Goal: Task Accomplishment & Management: Manage account settings

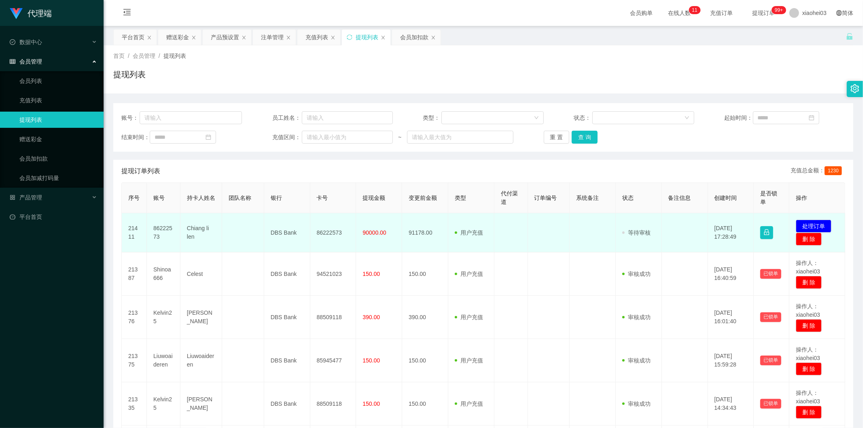
click at [159, 233] on td "86222573" at bounding box center [164, 232] width 34 height 39
click at [157, 231] on td "86222573" at bounding box center [164, 232] width 34 height 39
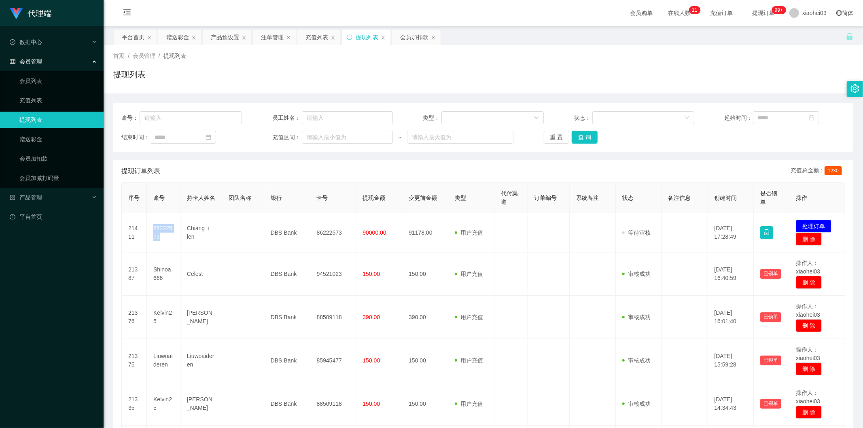
copy td "86222573"
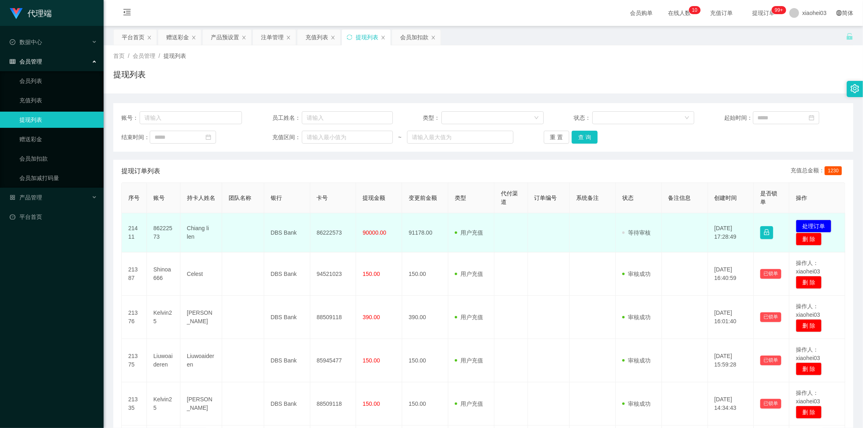
click at [313, 242] on td "86222573" at bounding box center [333, 232] width 46 height 39
click at [331, 233] on td "86222573" at bounding box center [333, 232] width 46 height 39
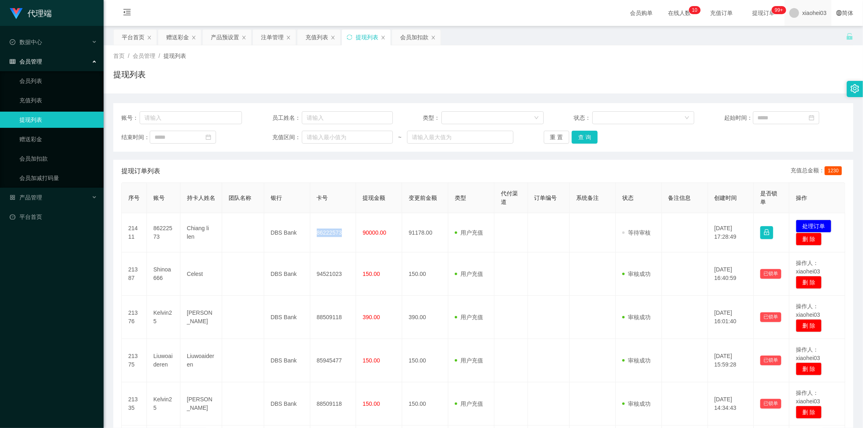
copy td "86222573"
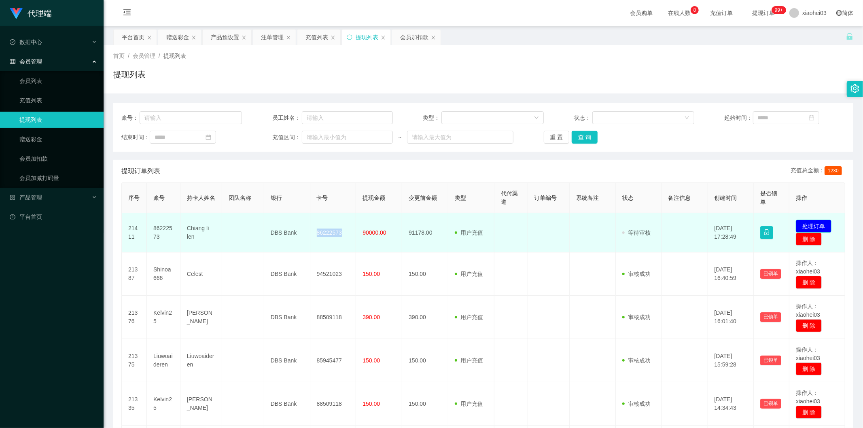
click at [802, 224] on button "处理订单" at bounding box center [814, 226] width 36 height 13
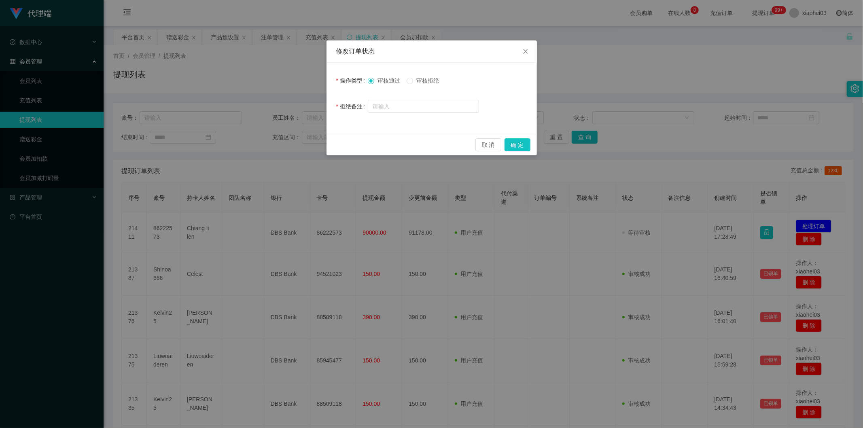
click at [437, 73] on div "审核通过 审核拒绝" at bounding box center [423, 80] width 111 height 16
click at [427, 80] on span "审核拒绝" at bounding box center [427, 80] width 29 height 6
click at [427, 103] on input "text" at bounding box center [423, 106] width 111 height 13
paste input "请归还救援金后，找财务总监办理回款"
type input "请归还救援金后，找财务总监办理回款"
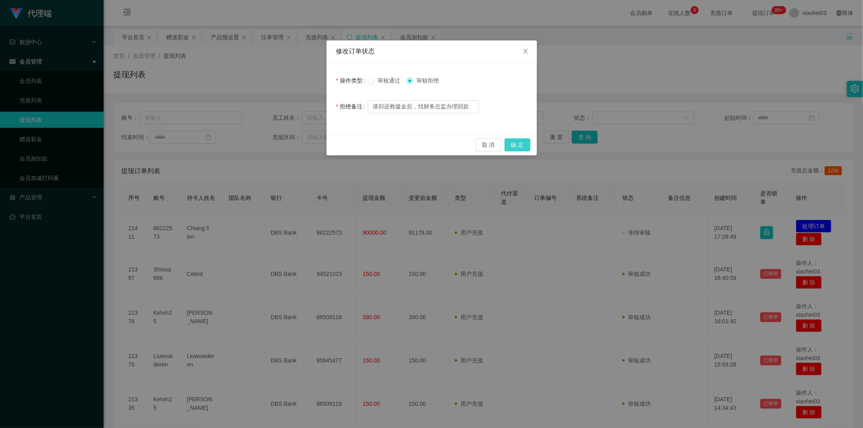
click at [523, 140] on button "确 定" at bounding box center [518, 144] width 26 height 13
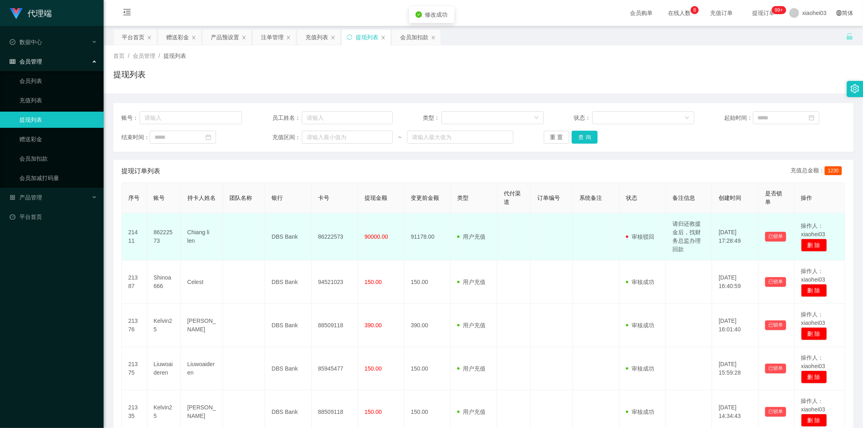
click at [159, 237] on td "86222573" at bounding box center [164, 236] width 34 height 47
click at [158, 235] on td "86222573" at bounding box center [164, 236] width 34 height 47
click at [162, 232] on td "86222573" at bounding box center [164, 236] width 34 height 47
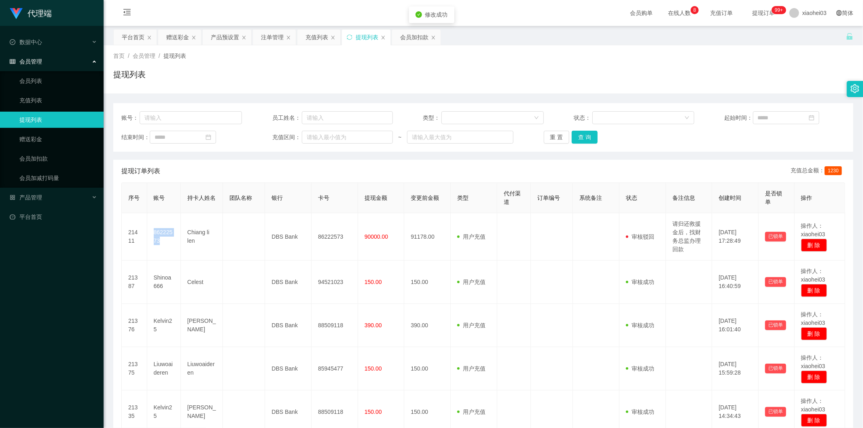
copy td "86222573"
click at [410, 38] on div "会员加扣款" at bounding box center [414, 37] width 28 height 15
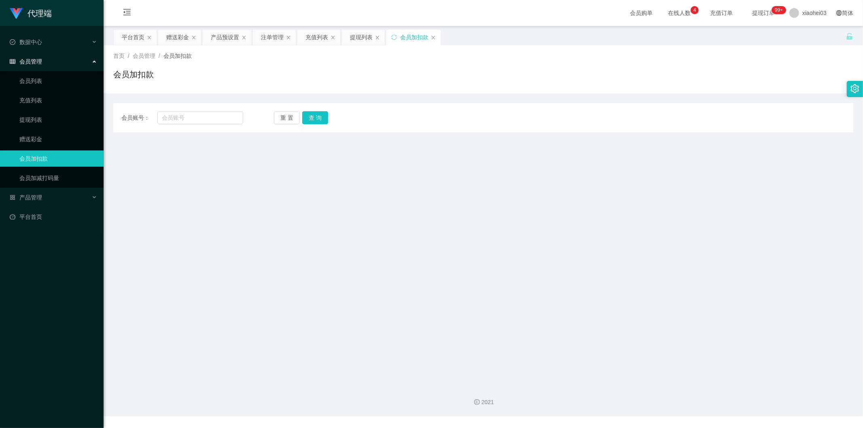
click at [253, 116] on div "会员账号： 重 置 查 询" at bounding box center [483, 117] width 740 height 13
drag, startPoint x: 221, startPoint y: 115, endPoint x: 316, endPoint y: 118, distance: 94.7
click at [222, 115] on input "text" at bounding box center [200, 117] width 86 height 13
paste input "90215808"
type input "90215808"
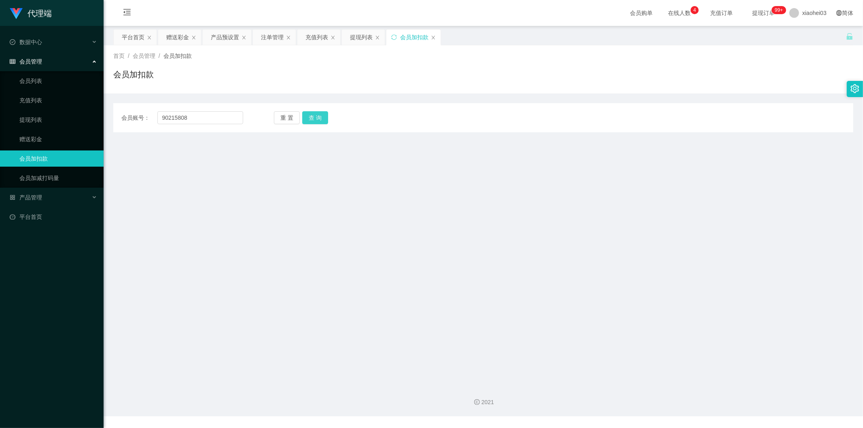
drag, startPoint x: 324, startPoint y: 116, endPoint x: 321, endPoint y: 125, distance: 9.3
click at [324, 116] on button "查 询" at bounding box center [315, 117] width 26 height 13
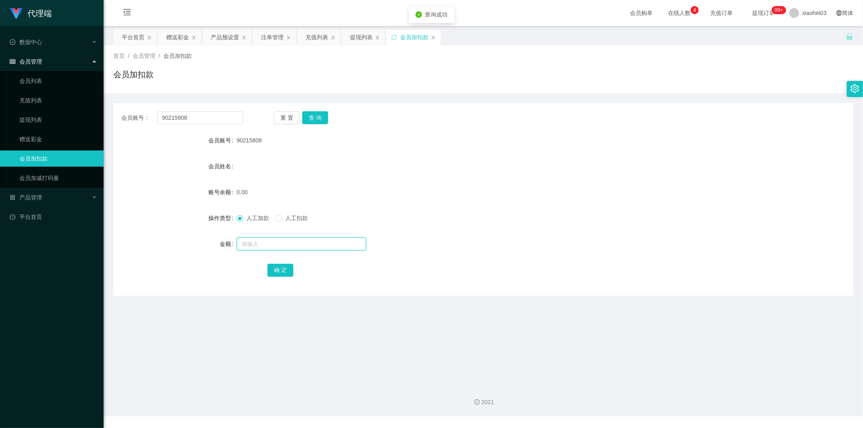
click at [282, 244] on input "text" at bounding box center [301, 244] width 129 height 13
type input "100"
click at [286, 268] on button "确 定" at bounding box center [280, 270] width 26 height 13
click at [534, 152] on form "会员账号 90215808 会员姓名 账号余额 0.00 操作类型 人工加款 人工扣款 金额 确 定" at bounding box center [483, 205] width 740 height 146
click at [211, 39] on div "产品预设置" at bounding box center [227, 37] width 49 height 15
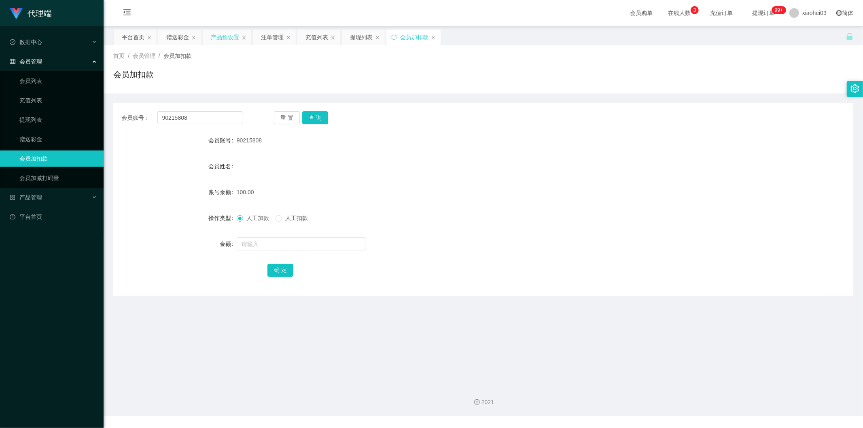
click at [222, 33] on div "产品预设置" at bounding box center [225, 37] width 28 height 15
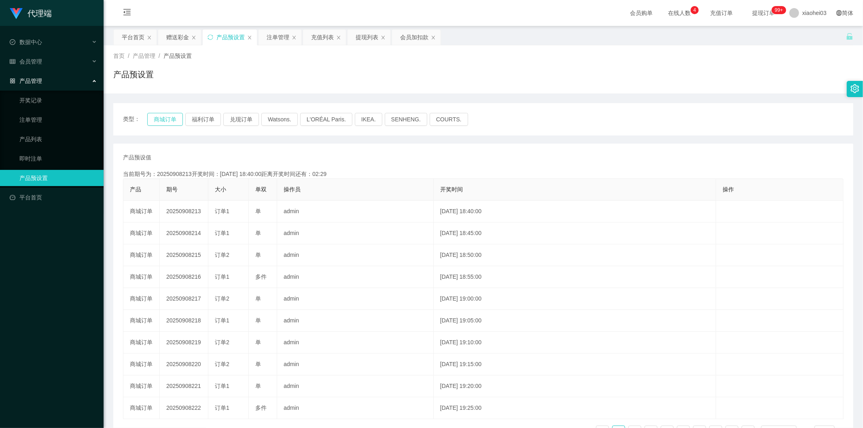
click at [167, 120] on button "商城订单" at bounding box center [165, 119] width 36 height 13
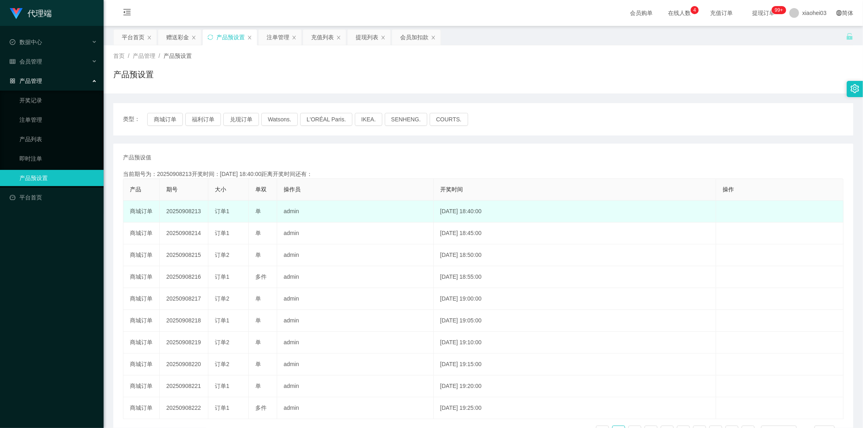
click at [182, 213] on td "20250908213" at bounding box center [184, 212] width 49 height 22
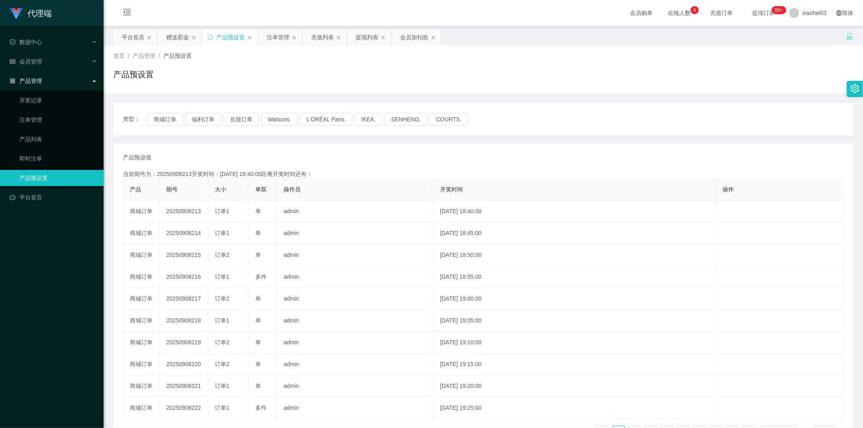
copy td "20250908213"
click at [280, 42] on div "注单管理" at bounding box center [278, 37] width 23 height 15
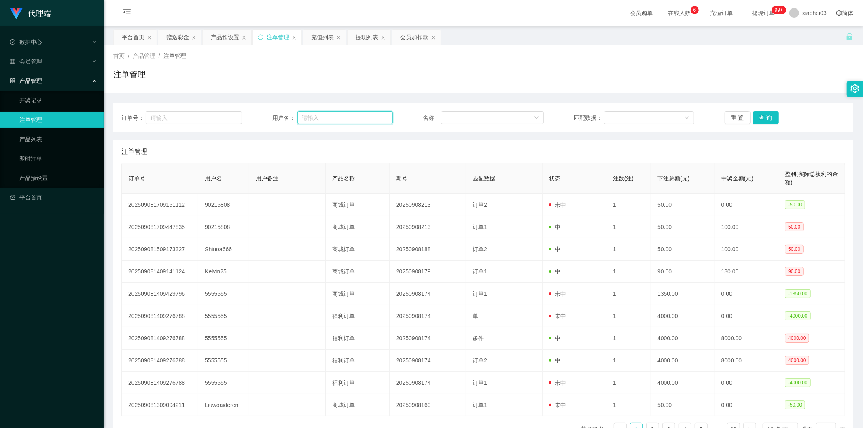
click at [349, 116] on input "text" at bounding box center [344, 117] width 95 height 13
paste input "90215808"
type input "90215808"
click at [774, 114] on button "查 询" at bounding box center [766, 117] width 26 height 13
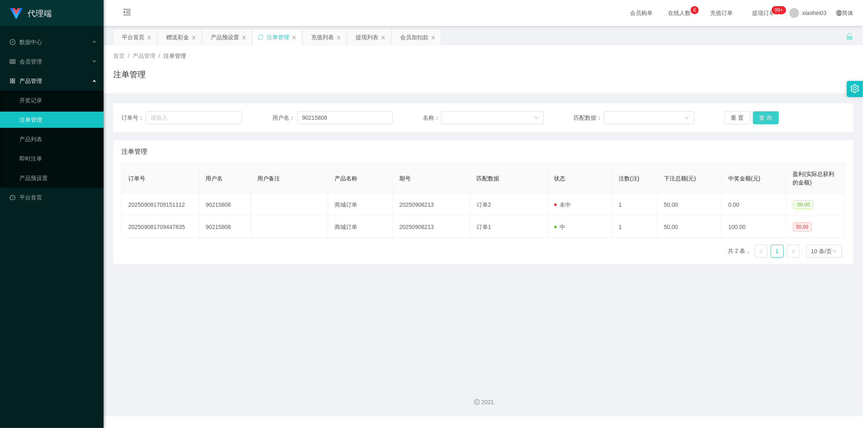
click at [774, 115] on button "查 询" at bounding box center [766, 117] width 26 height 13
click at [180, 39] on div "赠送彩金" at bounding box center [177, 37] width 23 height 15
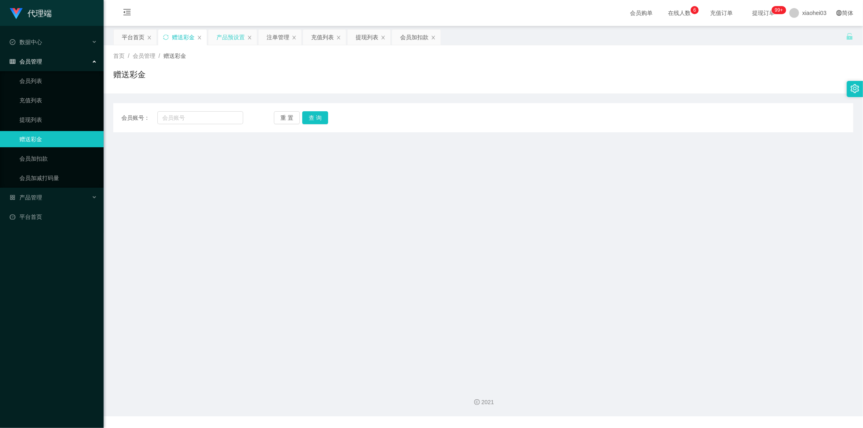
click at [219, 34] on div "产品预设置" at bounding box center [230, 37] width 28 height 15
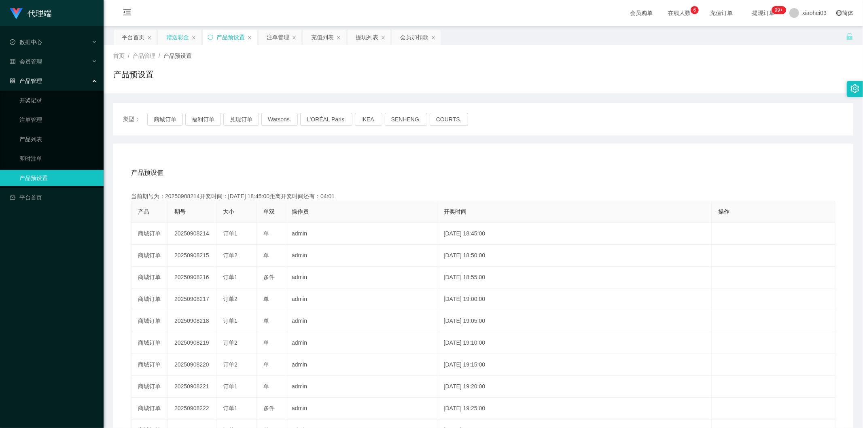
click at [179, 39] on div "赠送彩金" at bounding box center [177, 37] width 23 height 15
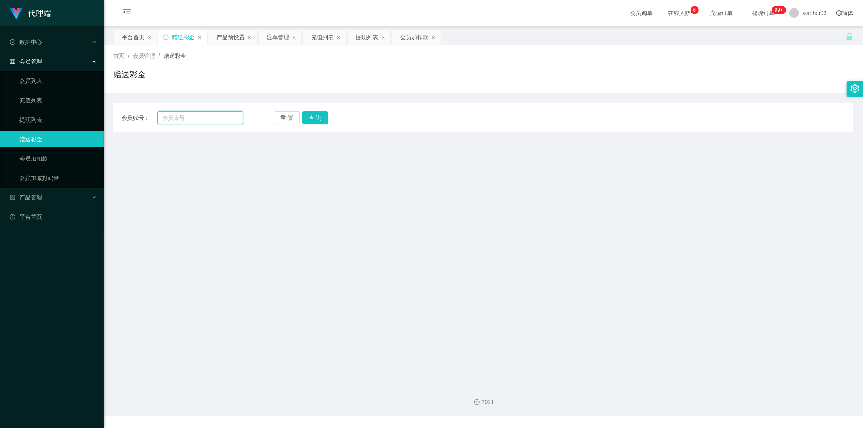
click at [206, 122] on input "text" at bounding box center [200, 117] width 86 height 13
paste input "90215808"
type input "90215808"
click at [324, 110] on div "会员账号： 90215808 重 置 查 询 会员账号 会员姓名 账号余额 操作类型 彩金加款 彩金扣款 金额 确 定" at bounding box center [483, 117] width 740 height 29
click at [320, 119] on button "查 询" at bounding box center [315, 117] width 26 height 13
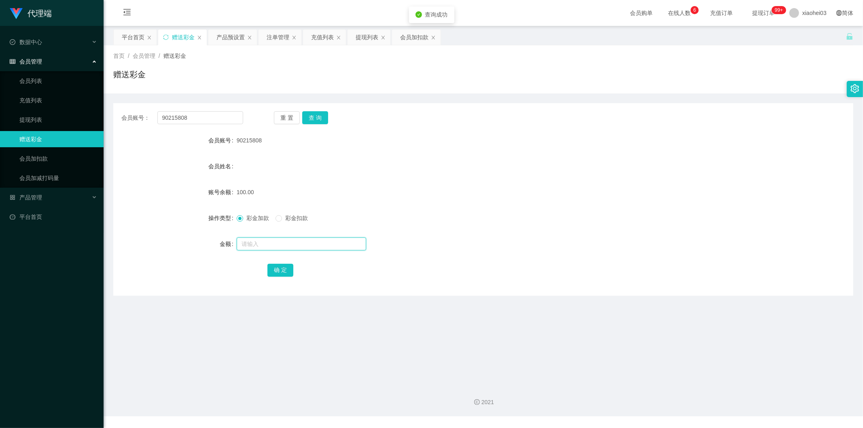
click at [309, 238] on input "text" at bounding box center [301, 244] width 129 height 13
type input "50"
click at [275, 276] on button "确 定" at bounding box center [280, 270] width 26 height 13
click at [537, 184] on div "150.00" at bounding box center [453, 192] width 432 height 16
click at [354, 43] on div "提现列表" at bounding box center [369, 37] width 43 height 15
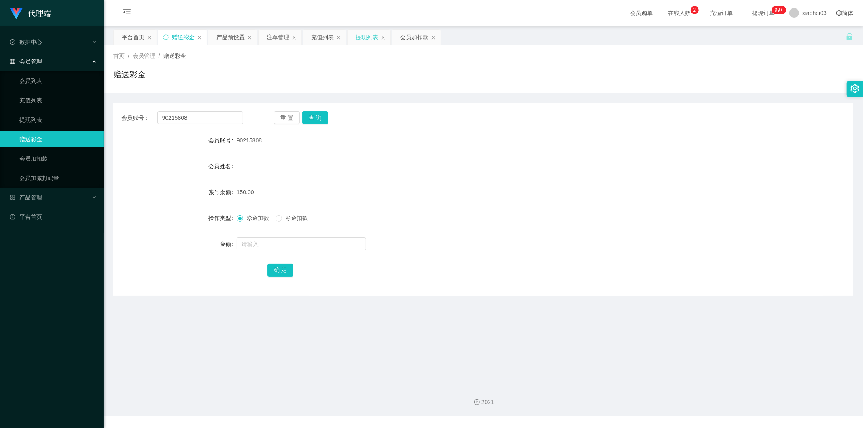
click at [362, 39] on div "提现列表" at bounding box center [367, 37] width 23 height 15
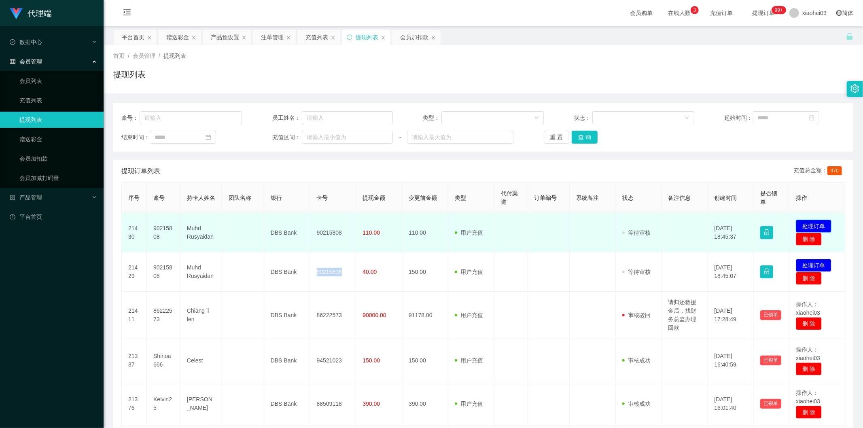
click at [810, 223] on button "处理订单" at bounding box center [814, 226] width 36 height 13
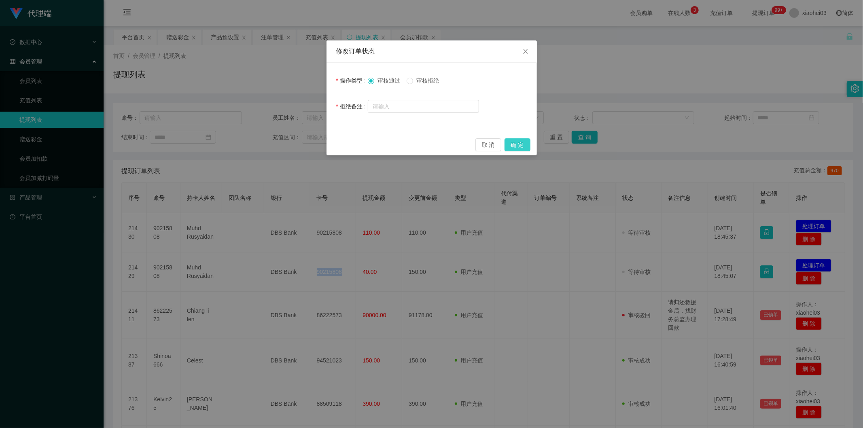
click at [521, 140] on button "确 定" at bounding box center [518, 144] width 26 height 13
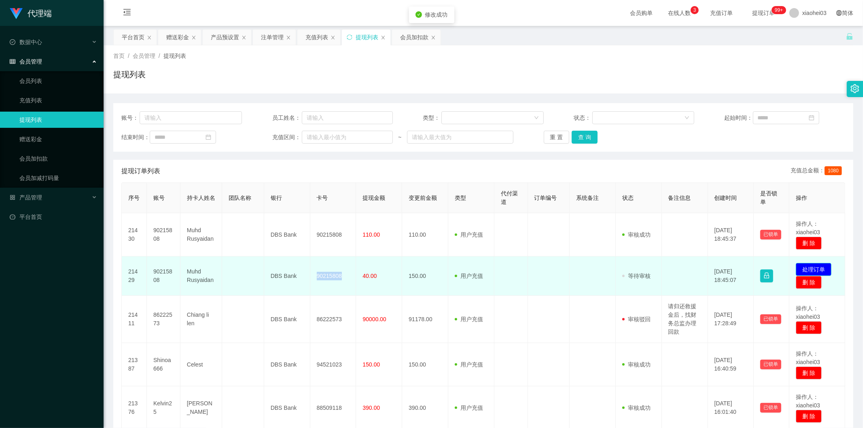
click at [820, 269] on button "处理订单" at bounding box center [814, 269] width 36 height 13
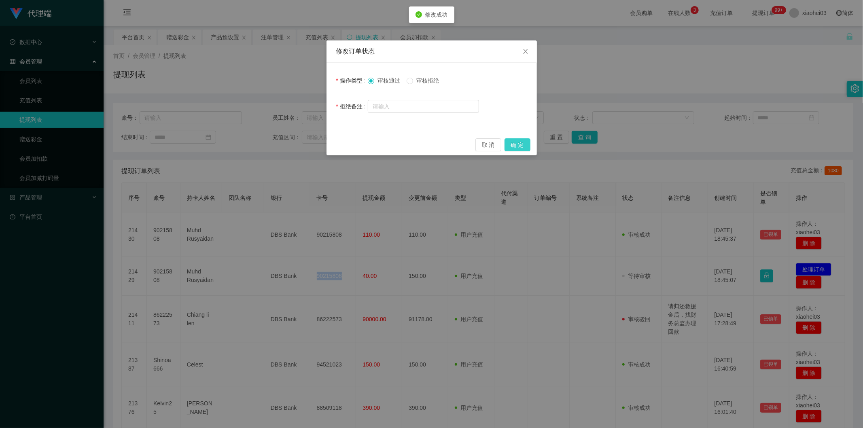
click at [516, 144] on button "确 定" at bounding box center [518, 144] width 26 height 13
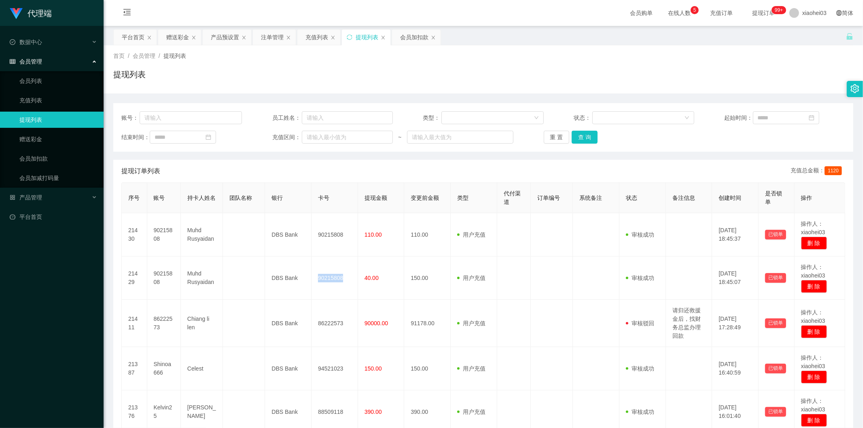
drag, startPoint x: 409, startPoint y: 39, endPoint x: 408, endPoint y: 47, distance: 7.7
click at [409, 39] on div "会员加扣款" at bounding box center [414, 37] width 28 height 15
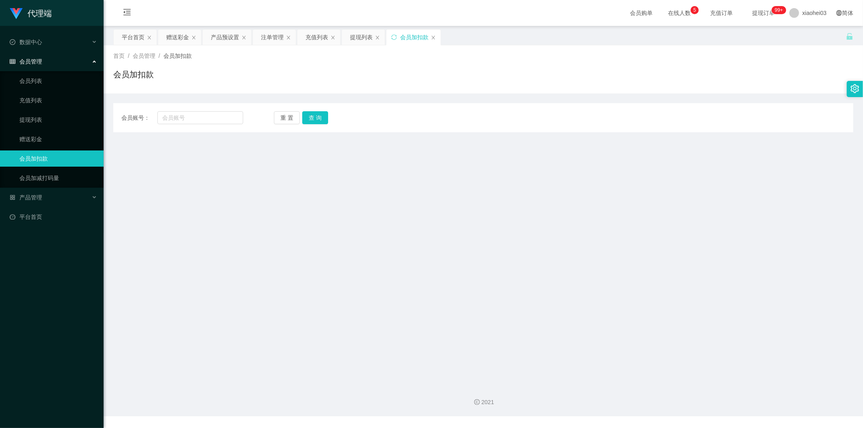
click at [250, 118] on div "会员账号： 重 置 查 询" at bounding box center [483, 117] width 740 height 13
click at [229, 118] on input "text" at bounding box center [200, 117] width 86 height 13
paste input "KenChia"
type input "KenChia"
click at [316, 115] on button "查 询" at bounding box center [315, 117] width 26 height 13
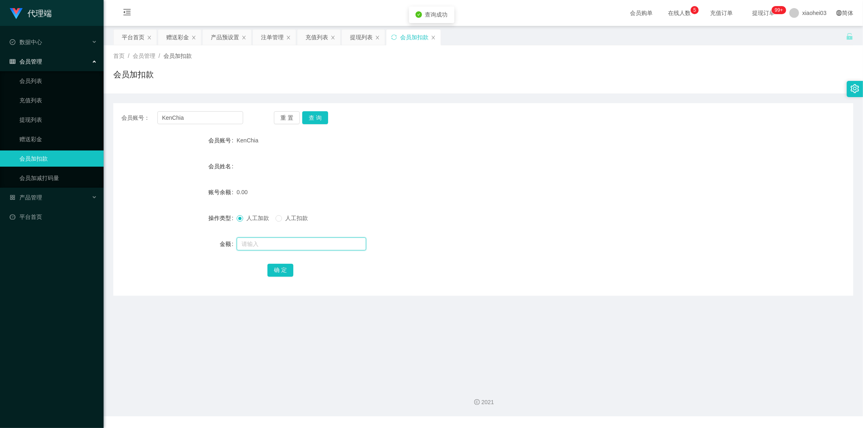
click at [305, 246] on input "text" at bounding box center [301, 244] width 129 height 13
type input "100"
click at [277, 271] on button "确 定" at bounding box center [280, 270] width 26 height 13
click at [212, 35] on div "产品预设置" at bounding box center [225, 37] width 28 height 15
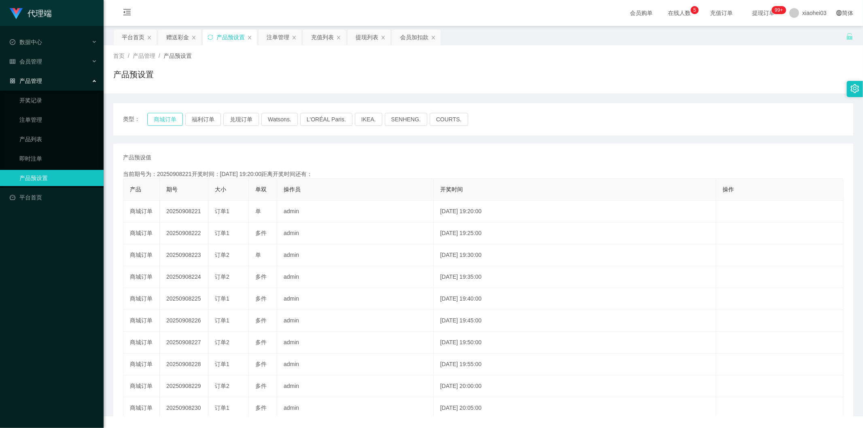
click at [165, 121] on button "商城订单" at bounding box center [165, 119] width 36 height 13
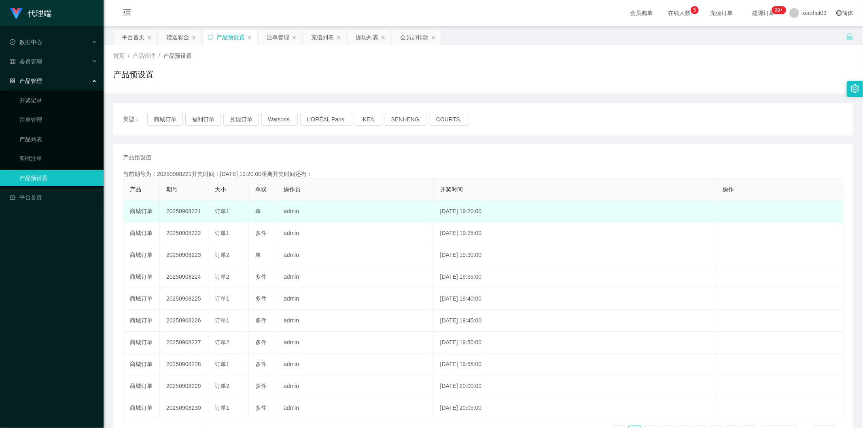
click at [176, 215] on td "20250908221" at bounding box center [184, 212] width 49 height 22
click at [192, 208] on td "20250908221" at bounding box center [184, 212] width 49 height 22
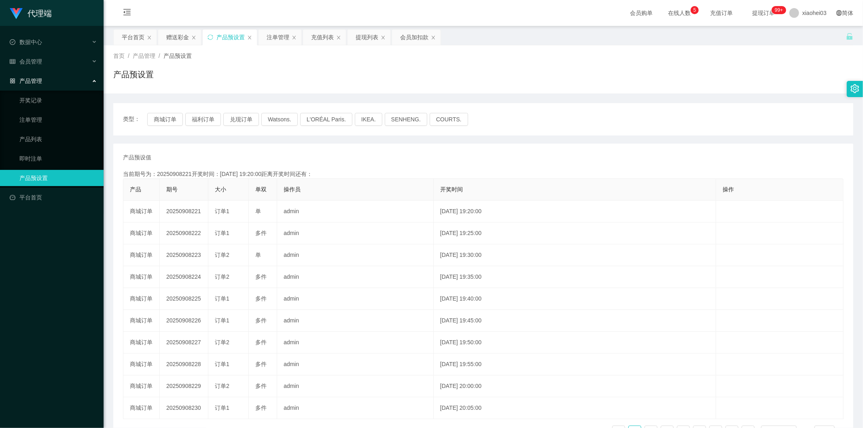
copy td "20250908221"
click at [363, 35] on div "提现列表" at bounding box center [367, 37] width 23 height 15
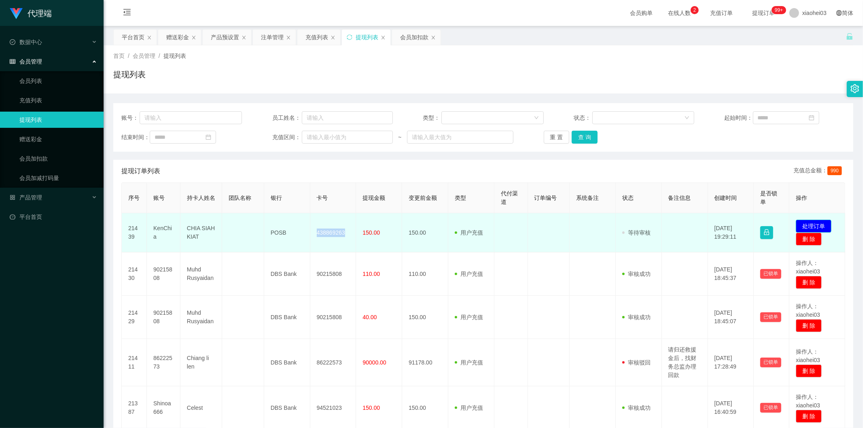
click at [812, 221] on button "处理订单" at bounding box center [814, 226] width 36 height 13
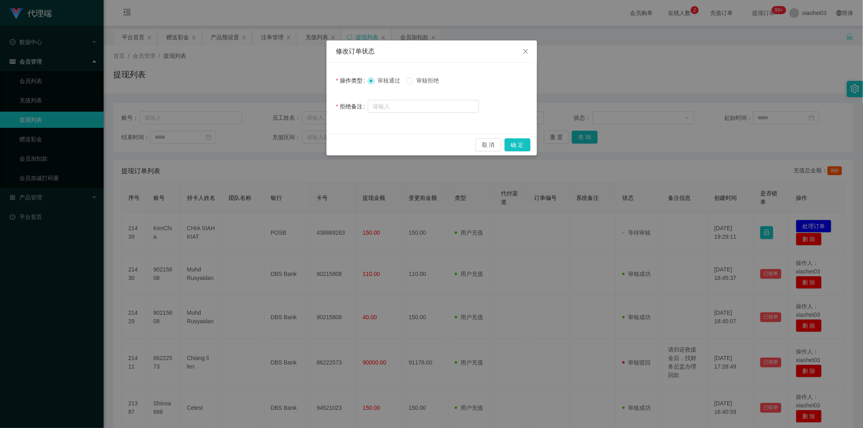
click at [431, 84] on label "审核拒绝" at bounding box center [425, 80] width 36 height 8
click at [439, 108] on input "text" at bounding box center [423, 106] width 111 height 13
paste input "绑定PayNow账户重新发起提现！"
click at [375, 107] on input "绑定PayNow账户重新发起提现！" at bounding box center [423, 106] width 111 height 13
type input "请绑定[PERSON_NAME]账户重新发起提现！"
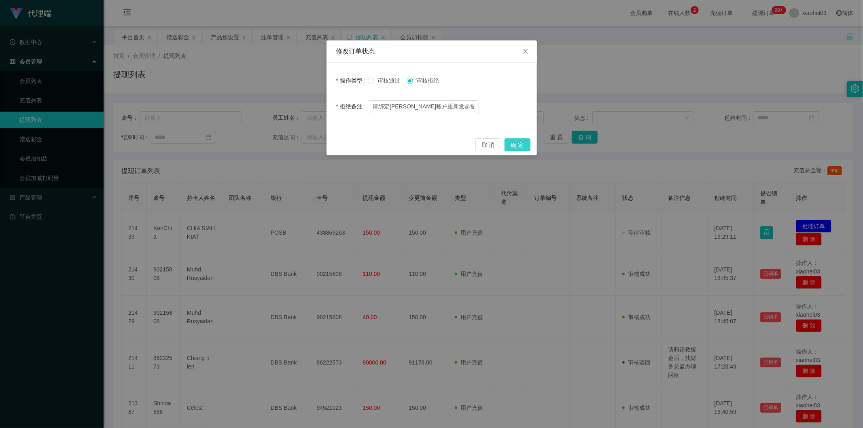
click at [520, 145] on button "确 定" at bounding box center [518, 144] width 26 height 13
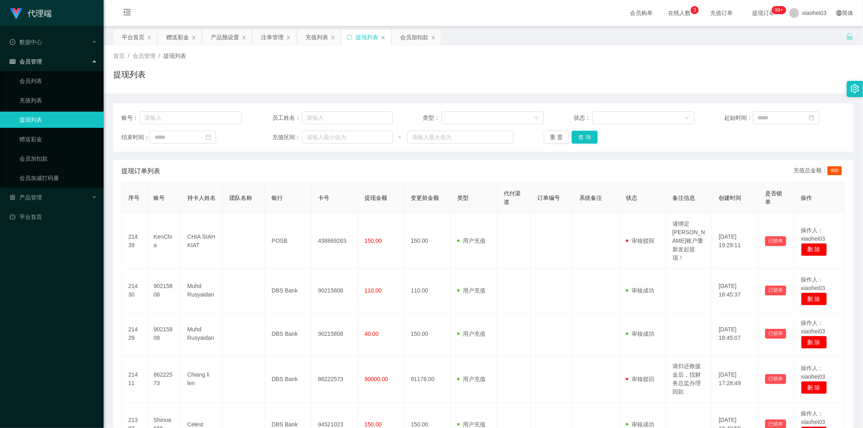
click at [226, 45] on div "首页 / 会员管理 / 提现列表 / 提现列表" at bounding box center [483, 69] width 759 height 48
click at [231, 34] on div "产品预设置" at bounding box center [225, 37] width 28 height 15
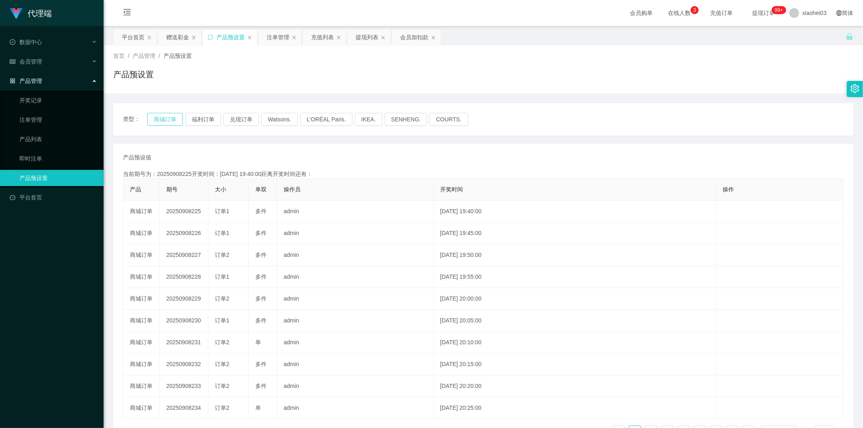
click at [151, 120] on button "商城订单" at bounding box center [165, 119] width 36 height 13
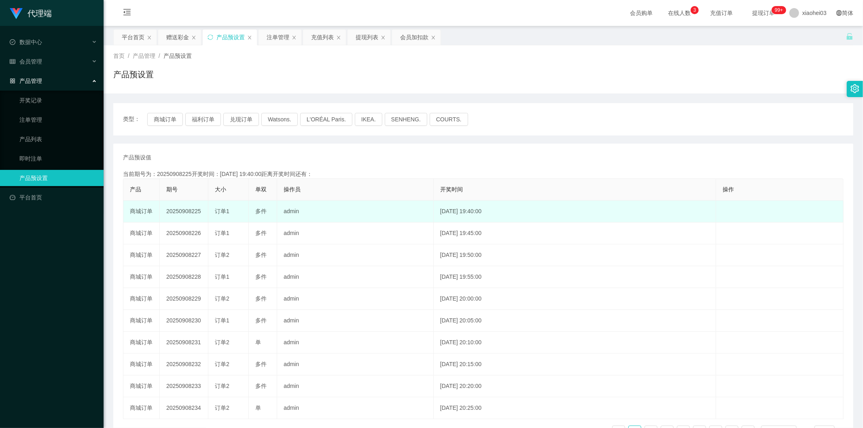
click at [220, 210] on span "订单1" at bounding box center [222, 211] width 15 height 6
click at [180, 216] on td "20250908225" at bounding box center [184, 212] width 49 height 22
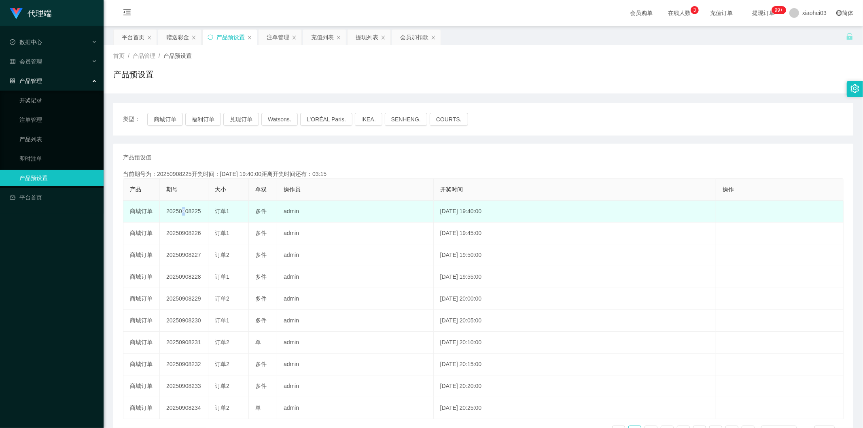
click at [178, 212] on td "20250908225" at bounding box center [184, 212] width 49 height 22
click at [223, 215] on div "订单1" at bounding box center [228, 211] width 27 height 8
click at [226, 208] on span "订单1" at bounding box center [222, 211] width 15 height 6
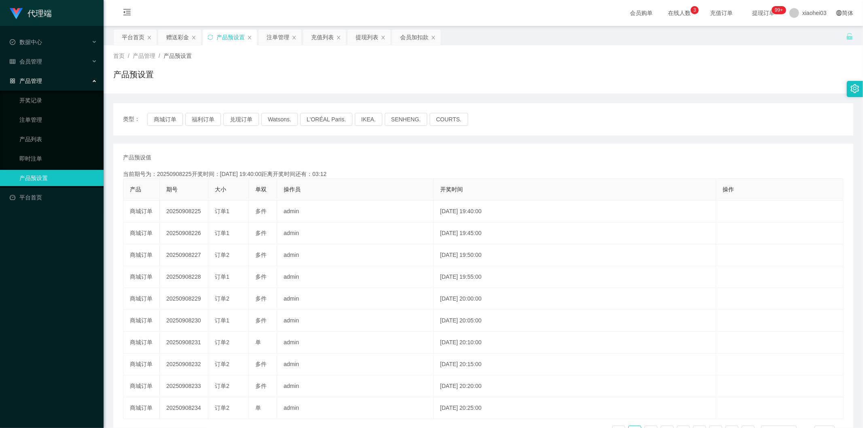
drag, startPoint x: 263, startPoint y: 207, endPoint x: 286, endPoint y: 191, distance: 28.1
click at [263, 208] on span "多件" at bounding box center [260, 211] width 11 height 6
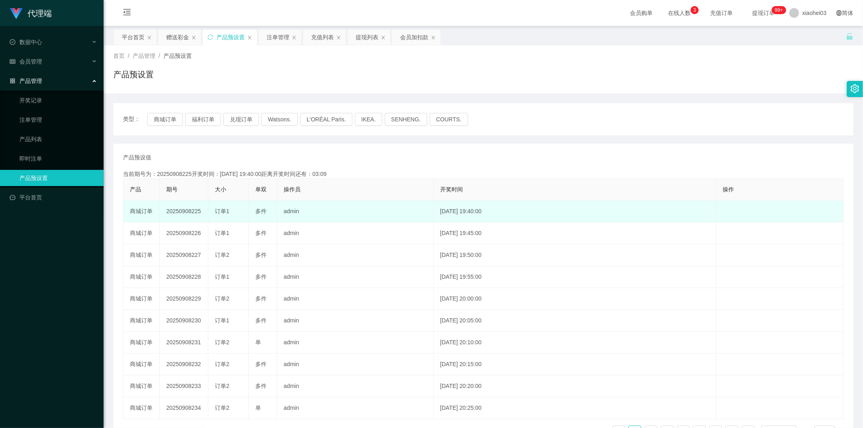
click at [224, 215] on div "订单1" at bounding box center [228, 211] width 27 height 8
click at [220, 213] on span "订单1" at bounding box center [222, 211] width 15 height 6
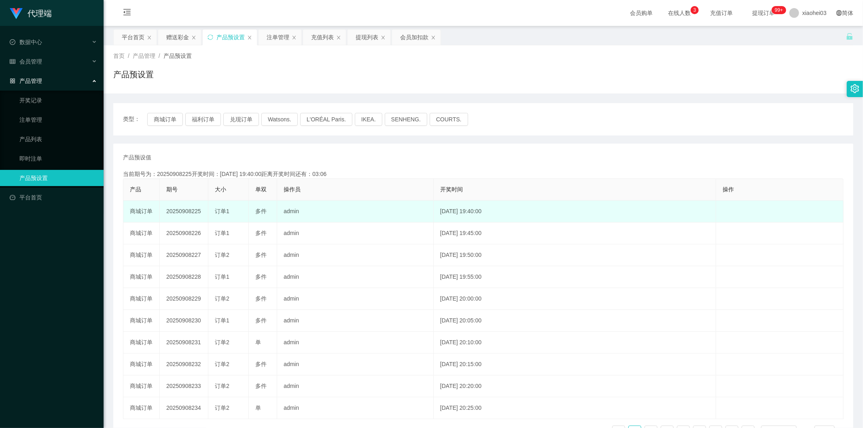
click at [225, 211] on span "订单1" at bounding box center [222, 211] width 15 height 6
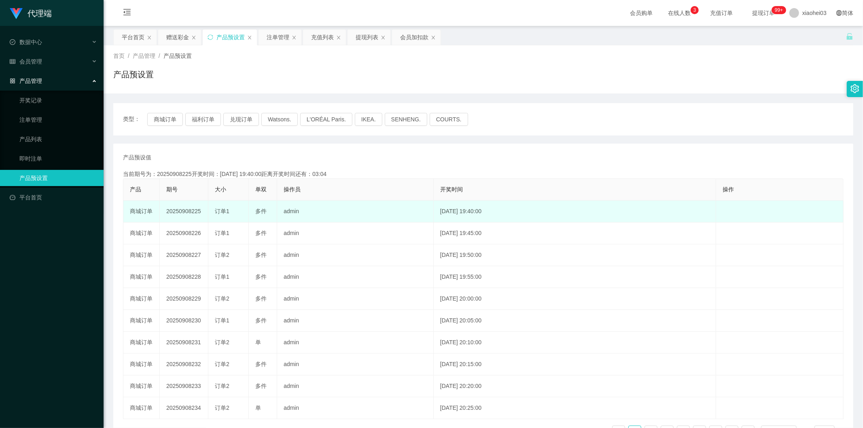
click at [225, 211] on span "订单1" at bounding box center [222, 211] width 15 height 6
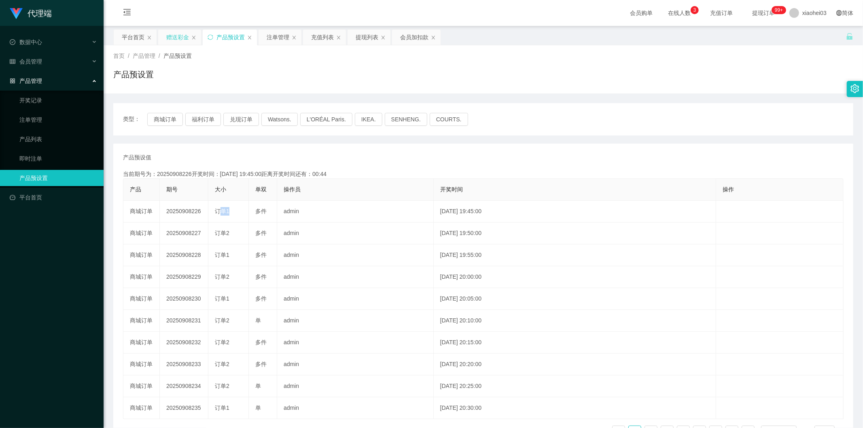
click at [172, 37] on div "赠送彩金" at bounding box center [177, 37] width 23 height 15
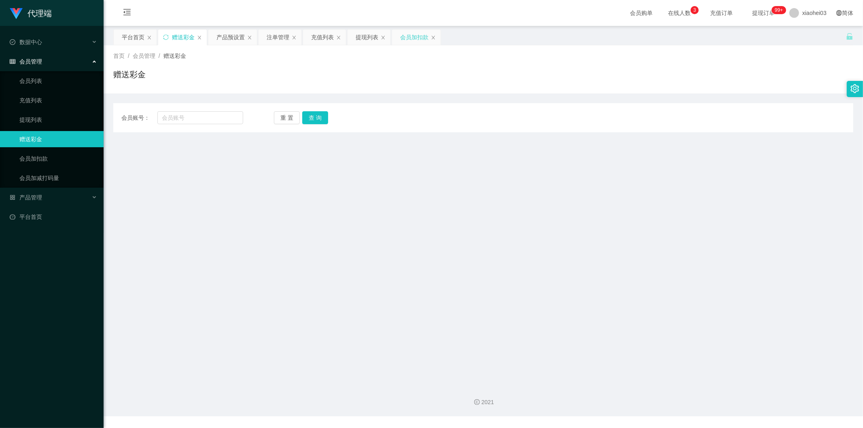
click at [411, 42] on div "会员加扣款" at bounding box center [414, 37] width 28 height 15
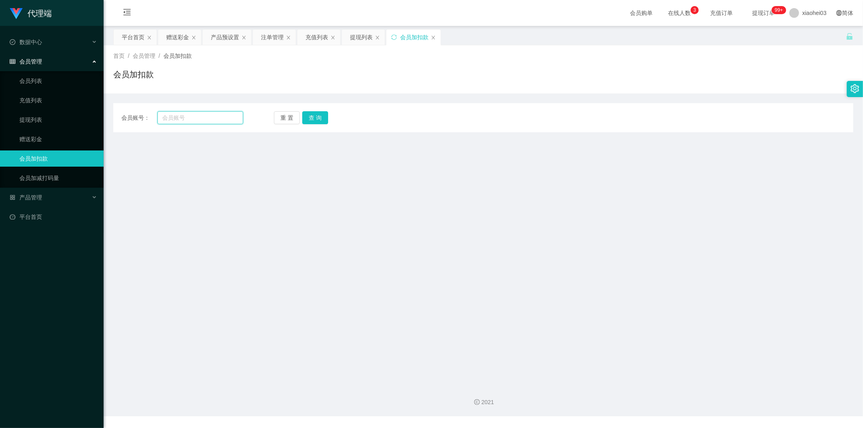
click at [203, 118] on input "text" at bounding box center [200, 117] width 86 height 13
paste input "Shinoa666"
type input "Shinoa666"
drag, startPoint x: 312, startPoint y: 117, endPoint x: 307, endPoint y: 146, distance: 29.1
click at [312, 117] on button "查 询" at bounding box center [315, 117] width 26 height 13
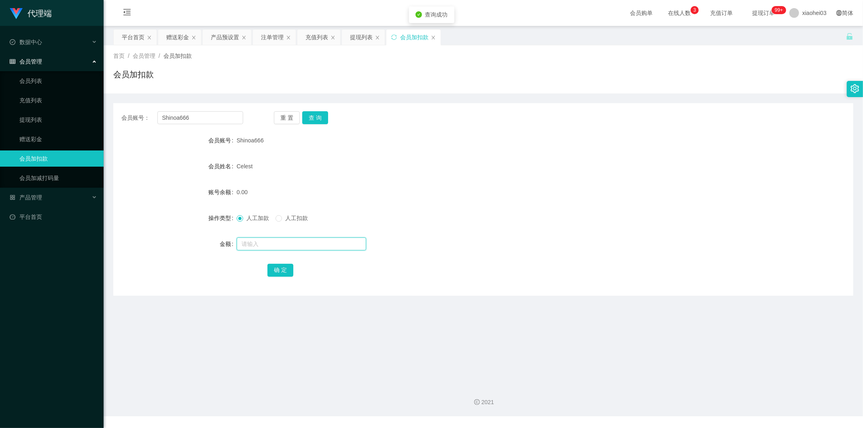
click at [262, 248] on input "text" at bounding box center [301, 244] width 129 height 13
type input "100"
drag, startPoint x: 272, startPoint y: 274, endPoint x: 277, endPoint y: 269, distance: 7.2
click at [273, 274] on button "确 定" at bounding box center [280, 270] width 26 height 13
click at [277, 269] on button "确 定" at bounding box center [280, 270] width 26 height 13
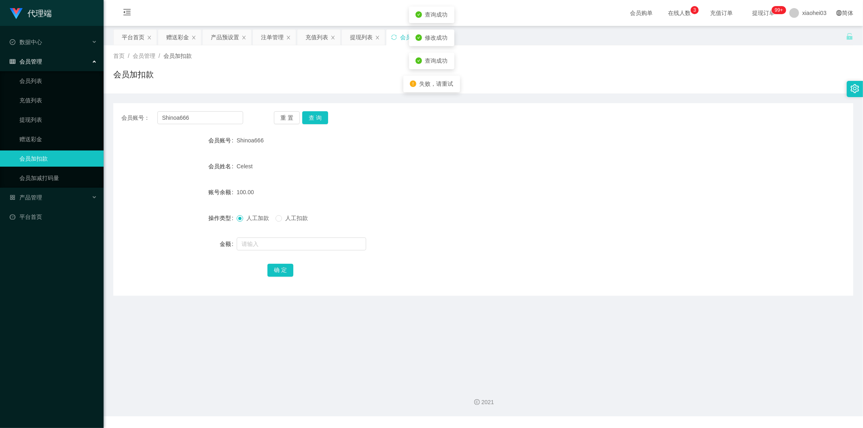
drag, startPoint x: 549, startPoint y: 187, endPoint x: 745, endPoint y: 44, distance: 242.6
click at [562, 175] on form "会员账号 Shinoa666 会员姓名 Celest 账号余额 100.00 操作类型 人工加款 人工扣款 金额 确 定" at bounding box center [483, 205] width 740 height 146
drag, startPoint x: 401, startPoint y: 231, endPoint x: 351, endPoint y: 108, distance: 132.7
click at [397, 223] on form "会员账号 Shinoa666 会员姓名 Celest 账号余额 100.00 操作类型 人工加款 人工扣款 金额 确 定" at bounding box center [483, 205] width 740 height 146
click at [179, 34] on div "赠送彩金" at bounding box center [177, 37] width 23 height 15
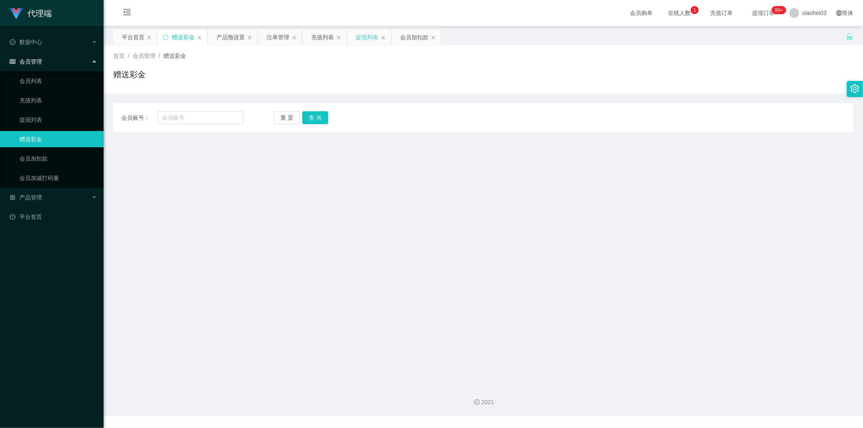
click at [359, 39] on div "提现列表" at bounding box center [367, 37] width 23 height 15
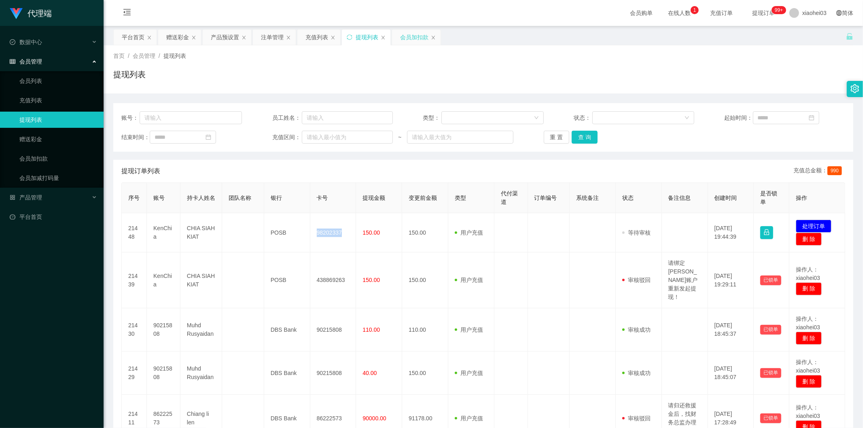
click at [418, 39] on div "会员加扣款" at bounding box center [414, 37] width 28 height 15
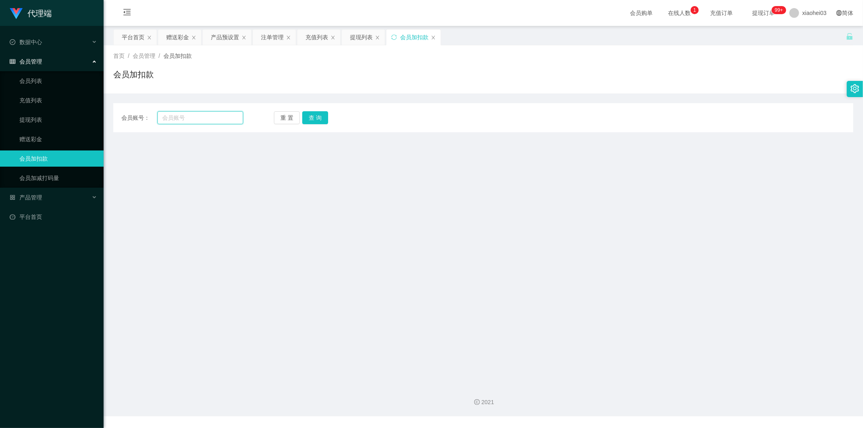
drag, startPoint x: 215, startPoint y: 123, endPoint x: 257, endPoint y: 124, distance: 42.1
click at [214, 123] on input "text" at bounding box center [200, 117] width 86 height 13
paste input "Shinoa666"
type input "Shinoa666"
click at [325, 116] on button "查 询" at bounding box center [315, 117] width 26 height 13
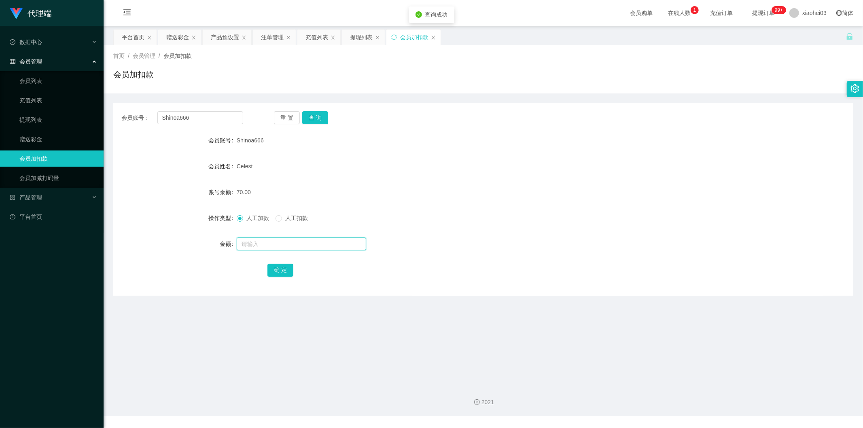
click at [267, 245] on input "text" at bounding box center [301, 244] width 129 height 13
type input "60"
click at [282, 270] on button "确 定" at bounding box center [280, 270] width 26 height 13
click at [551, 172] on div "Celest" at bounding box center [453, 166] width 432 height 16
click at [297, 277] on div "确 定" at bounding box center [483, 270] width 432 height 16
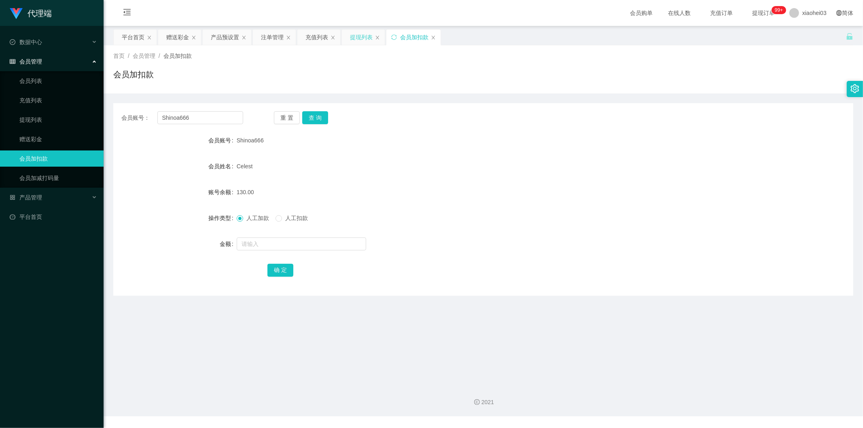
click at [358, 37] on div "提现列表" at bounding box center [361, 37] width 23 height 15
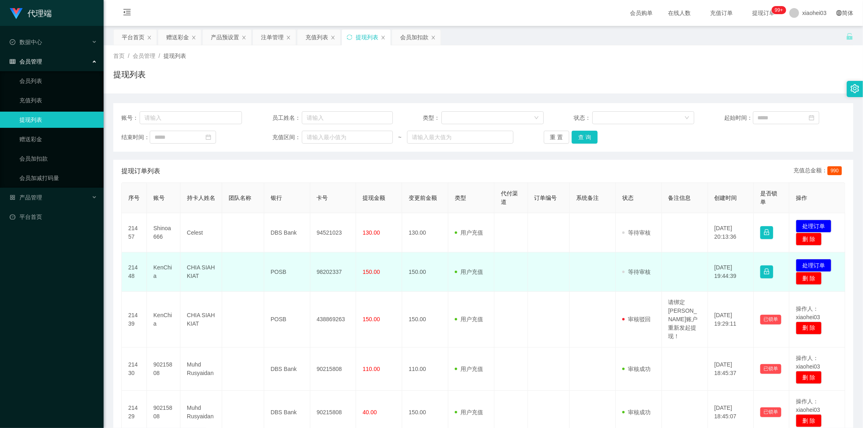
click at [386, 291] on tbody "21457 Shinoa666 Celest DBS Bank 94521023 130.00 130.00 用户充值 人工扣款 审核驳回 审核成功 等待审核…" at bounding box center [483, 433] width 723 height 441
click at [332, 268] on td "98202337" at bounding box center [333, 271] width 46 height 39
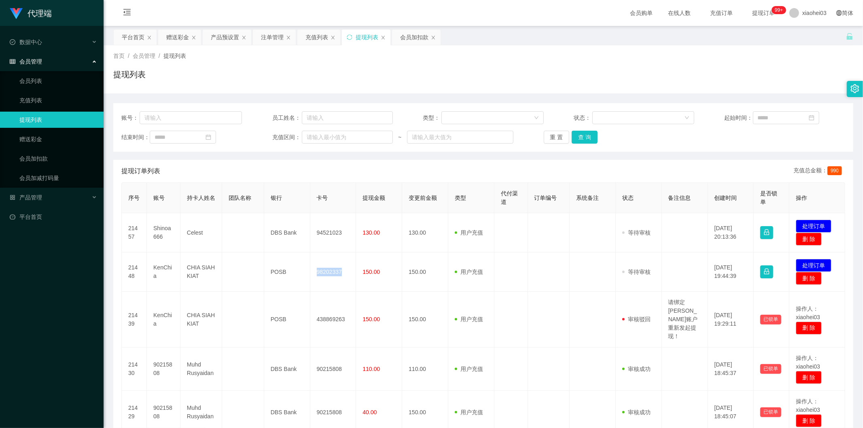
copy td "98202337"
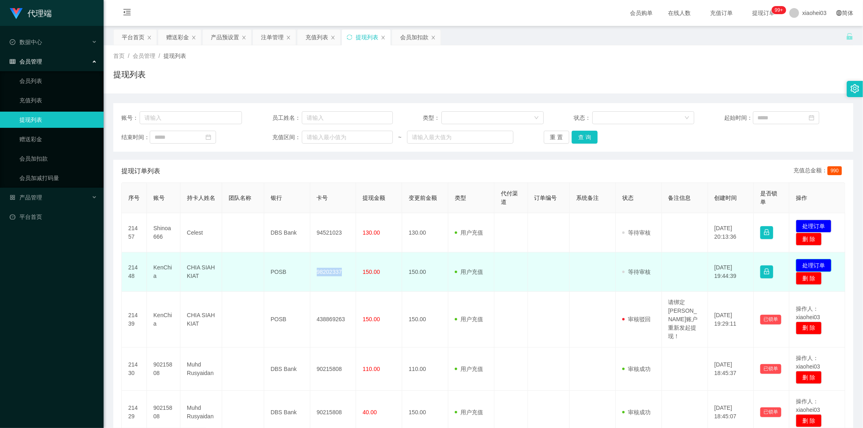
click at [810, 262] on button "处理订单" at bounding box center [814, 265] width 36 height 13
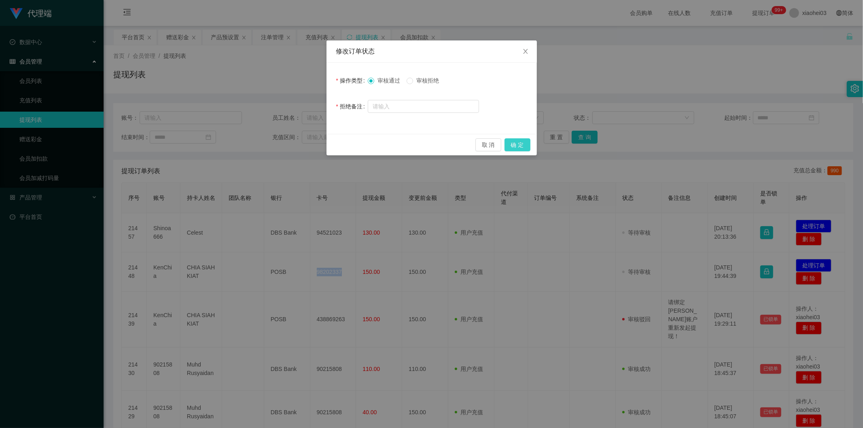
click at [521, 150] on button "确 定" at bounding box center [518, 144] width 26 height 13
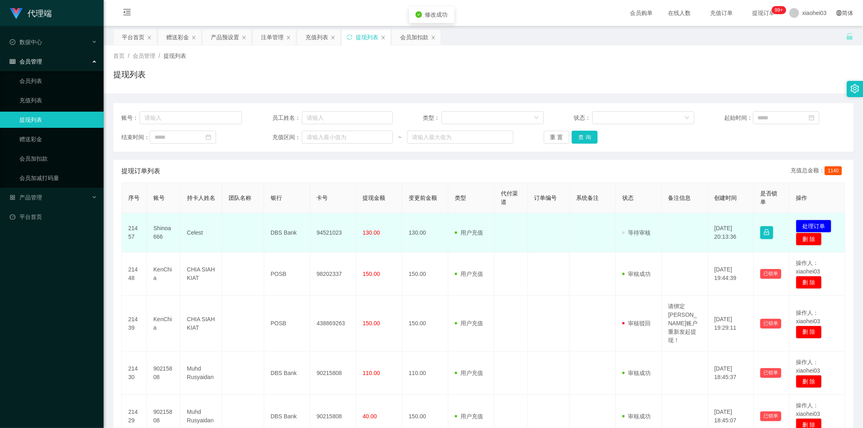
click at [334, 235] on td "94521023" at bounding box center [333, 232] width 46 height 39
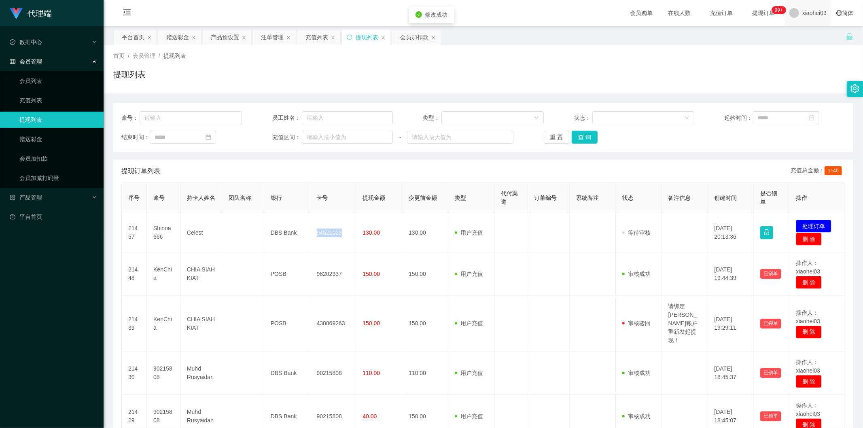
copy td "94521023"
